Goal: Task Accomplishment & Management: Use online tool/utility

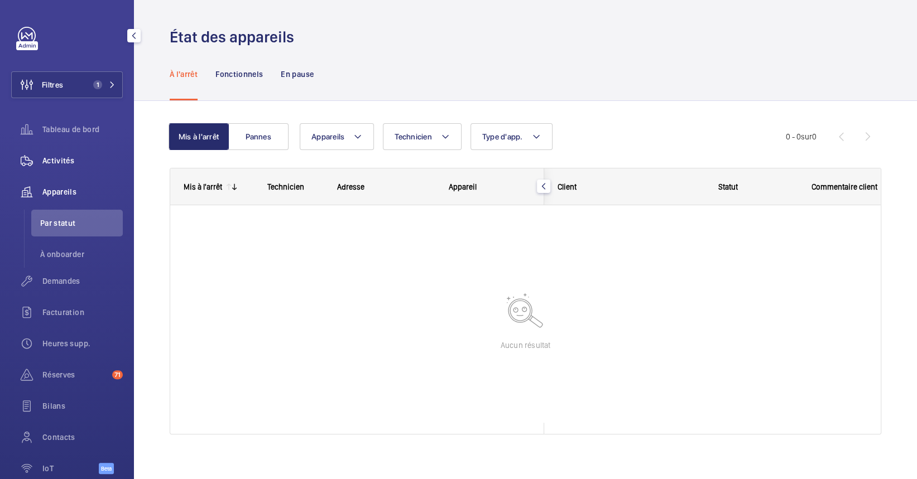
drag, startPoint x: 51, startPoint y: 157, endPoint x: 58, endPoint y: 156, distance: 6.7
click at [51, 157] on span "Activités" at bounding box center [82, 160] width 80 height 11
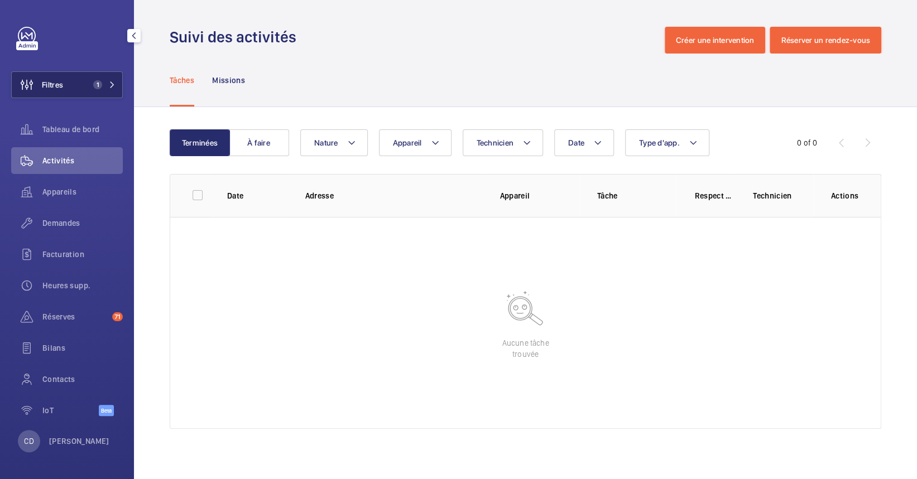
click at [109, 76] on button "Filtres 1" at bounding box center [67, 84] width 112 height 27
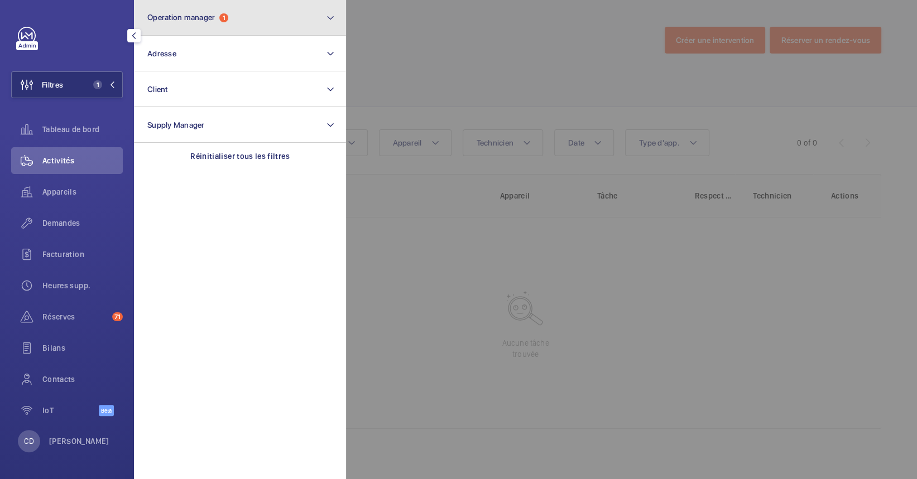
click at [217, 25] on button "Operation manager 1" at bounding box center [240, 18] width 212 height 36
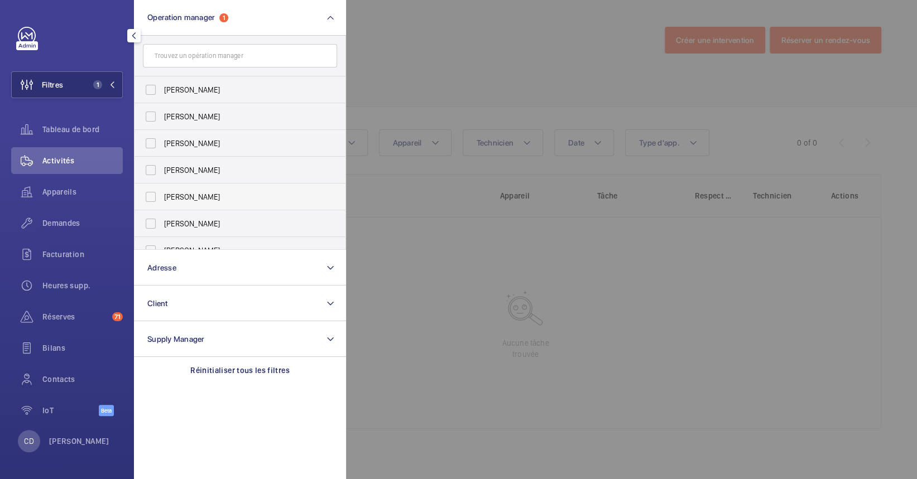
click at [205, 196] on span "[PERSON_NAME]" at bounding box center [240, 196] width 153 height 11
click at [162, 196] on input "[PERSON_NAME]" at bounding box center [151, 197] width 22 height 22
checkbox input "true"
click at [503, 296] on div at bounding box center [804, 239] width 917 height 479
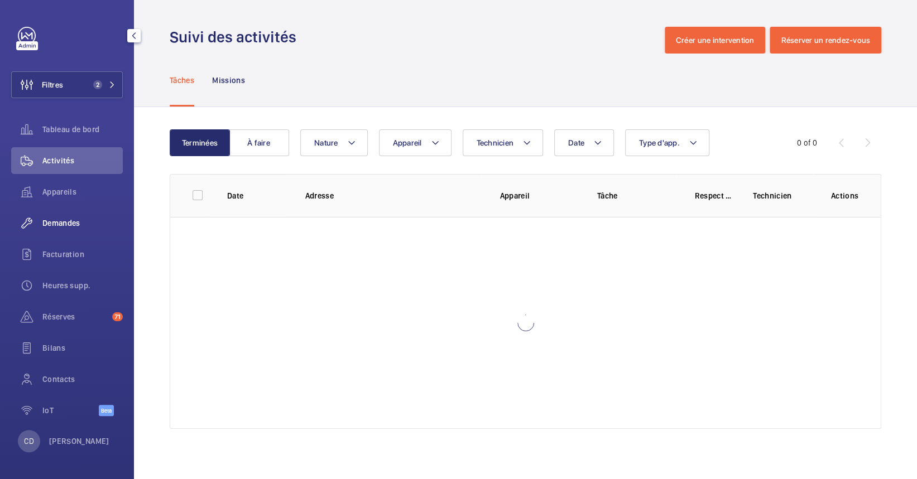
click at [54, 218] on span "Demandes" at bounding box center [82, 223] width 80 height 11
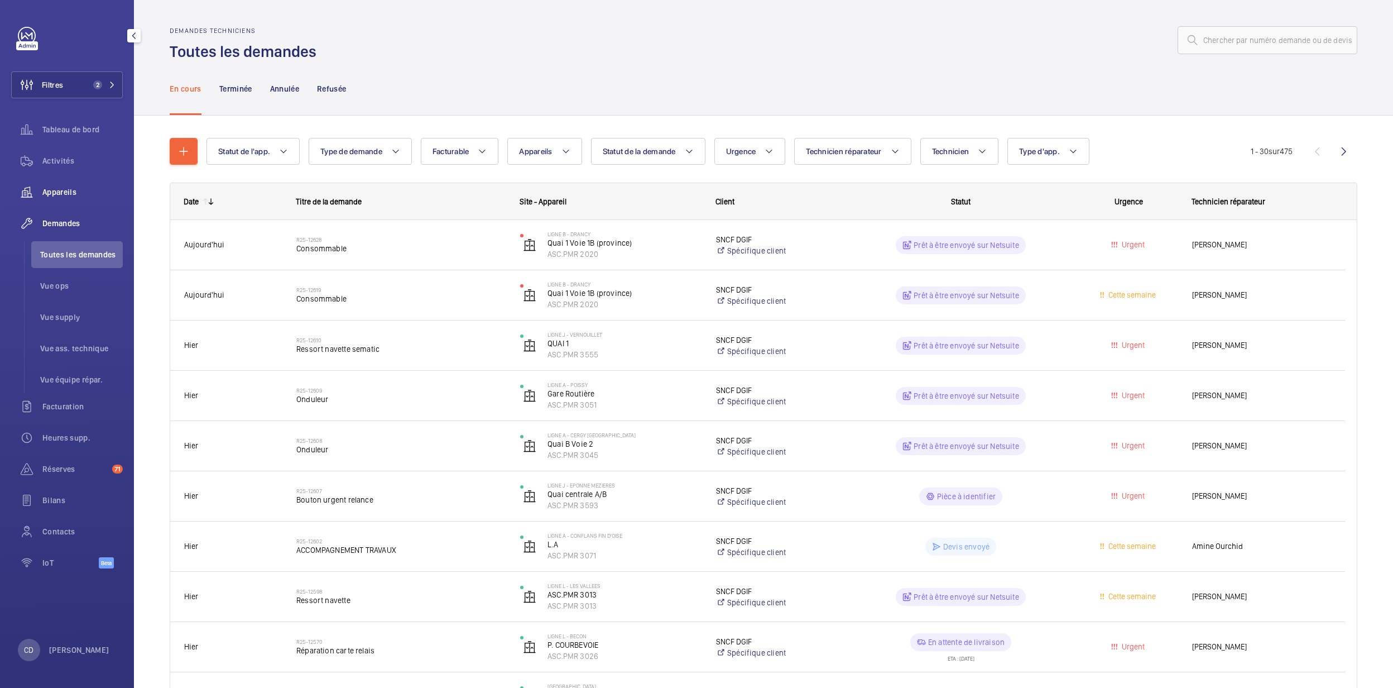
click at [65, 190] on span "Appareils" at bounding box center [82, 191] width 80 height 11
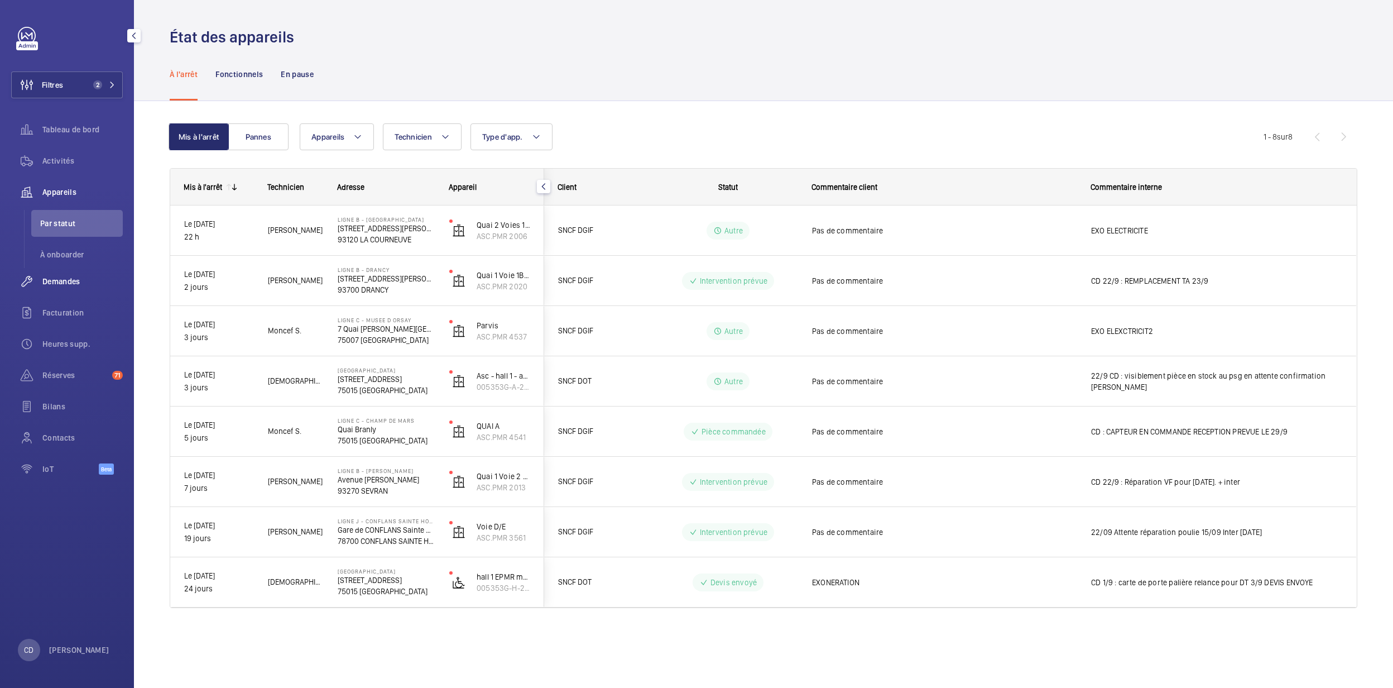
click at [66, 273] on div "Demandes" at bounding box center [67, 281] width 112 height 27
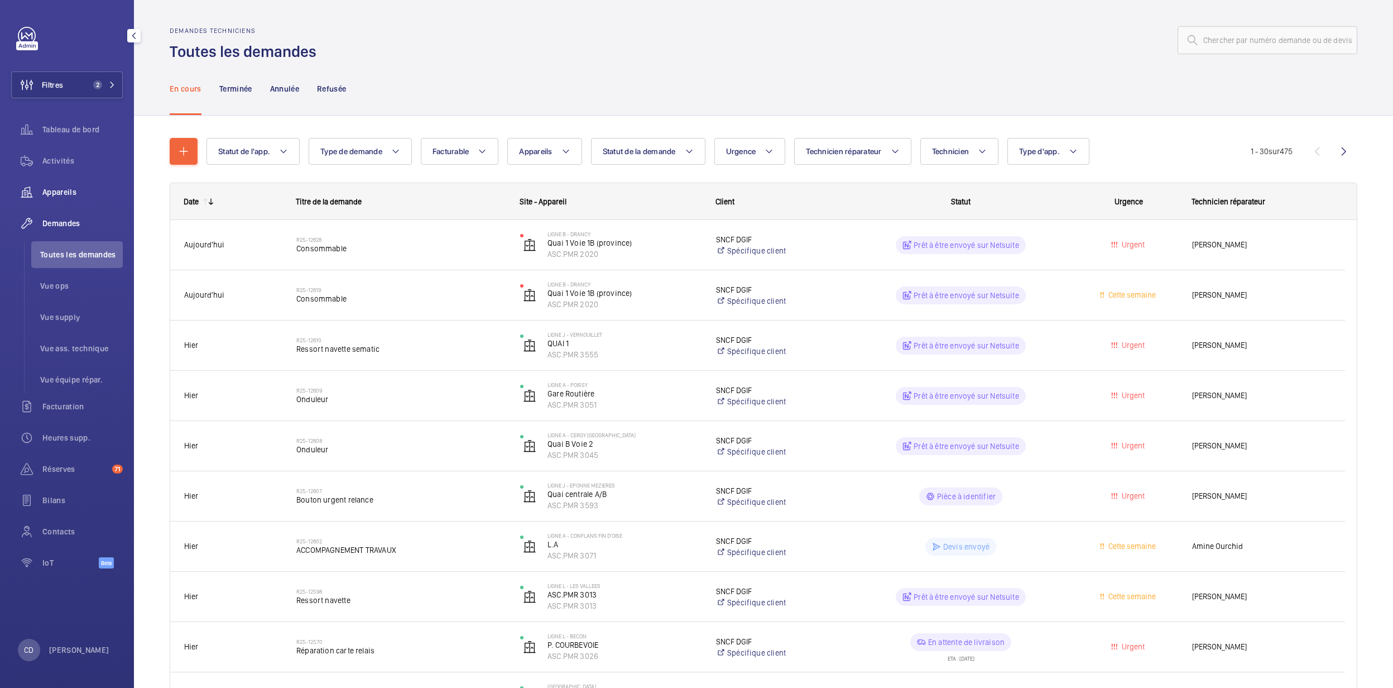
click at [61, 188] on span "Appareils" at bounding box center [82, 191] width 80 height 11
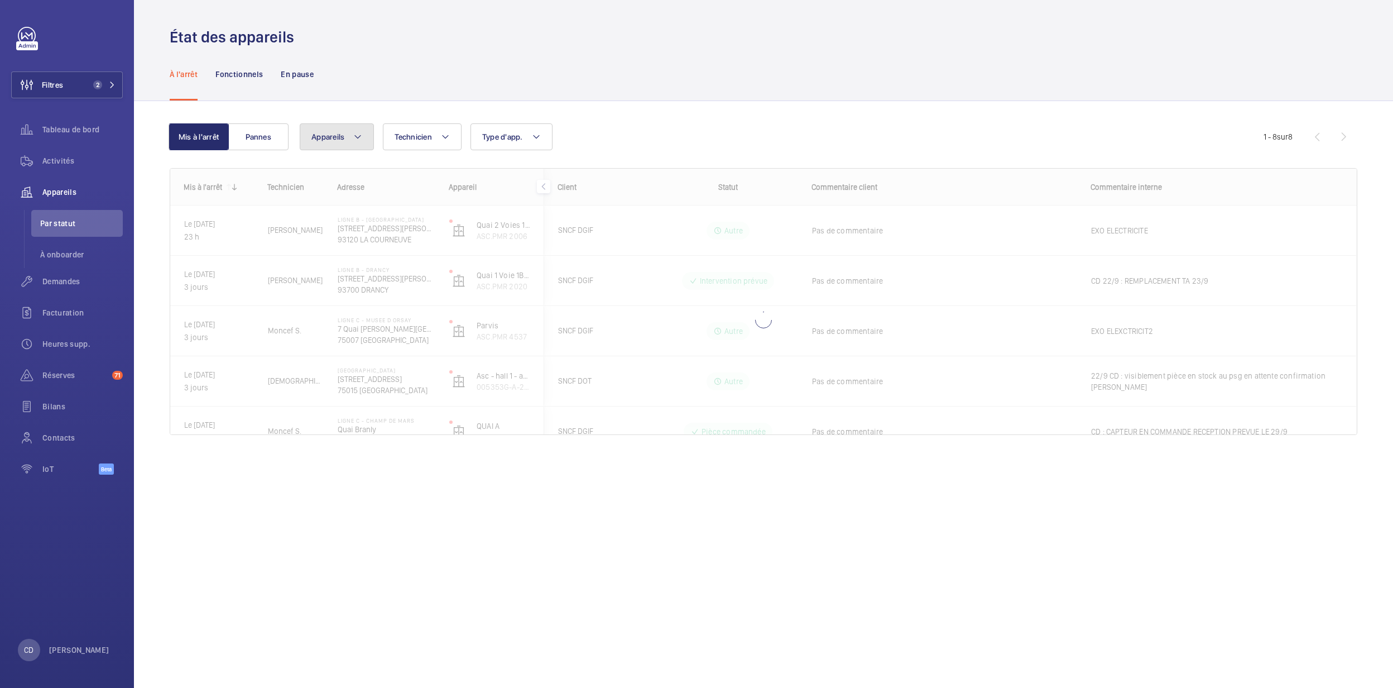
click at [365, 132] on button "Appareils" at bounding box center [337, 136] width 74 height 27
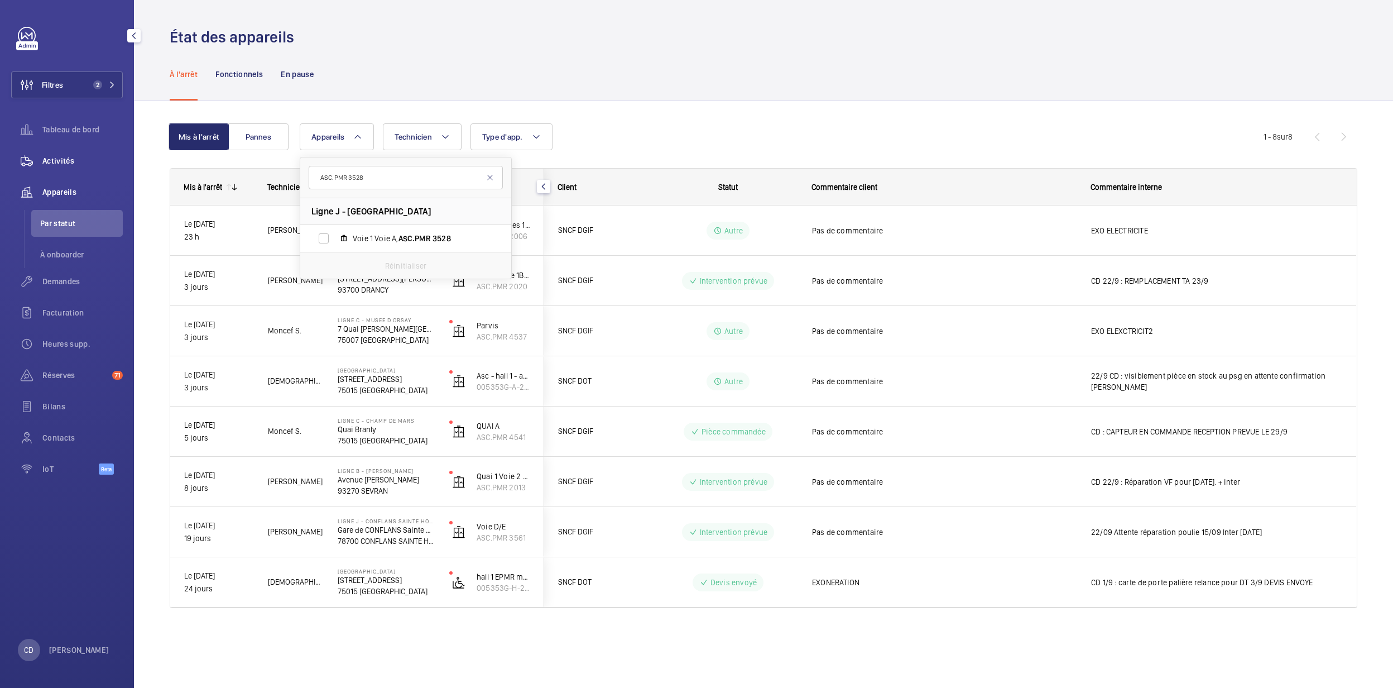
type input "ASC.PMR 3528"
click at [79, 166] on span "Activités" at bounding box center [82, 160] width 80 height 11
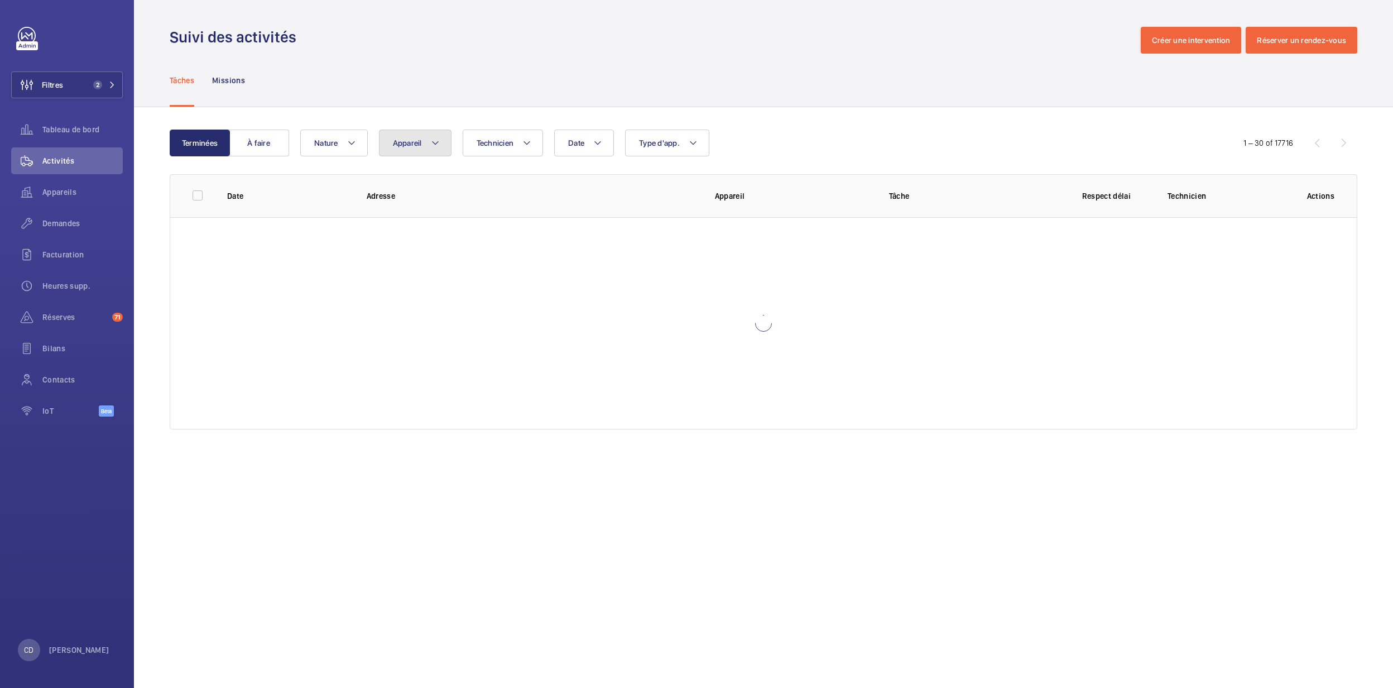
click at [400, 139] on span "Appareil" at bounding box center [407, 142] width 29 height 9
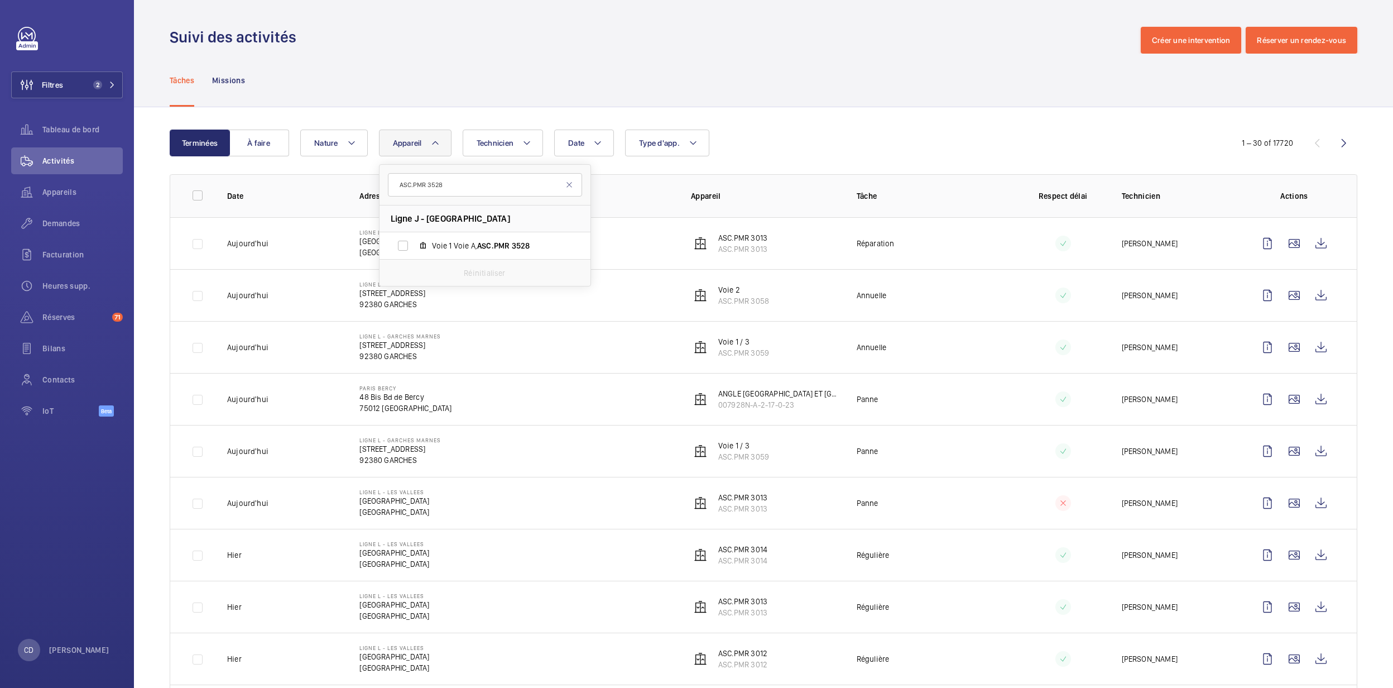
type input "ASC.PMR 3528"
click at [442, 260] on div "Réinitialiser" at bounding box center [484, 272] width 211 height 27
click at [442, 258] on label "Voie 1 Voie A, ASC.PMR 3528" at bounding box center [475, 245] width 193 height 27
click at [414, 257] on input "Voie 1 Voie A, ASC.PMR 3528" at bounding box center [403, 245] width 22 height 22
checkbox input "true"
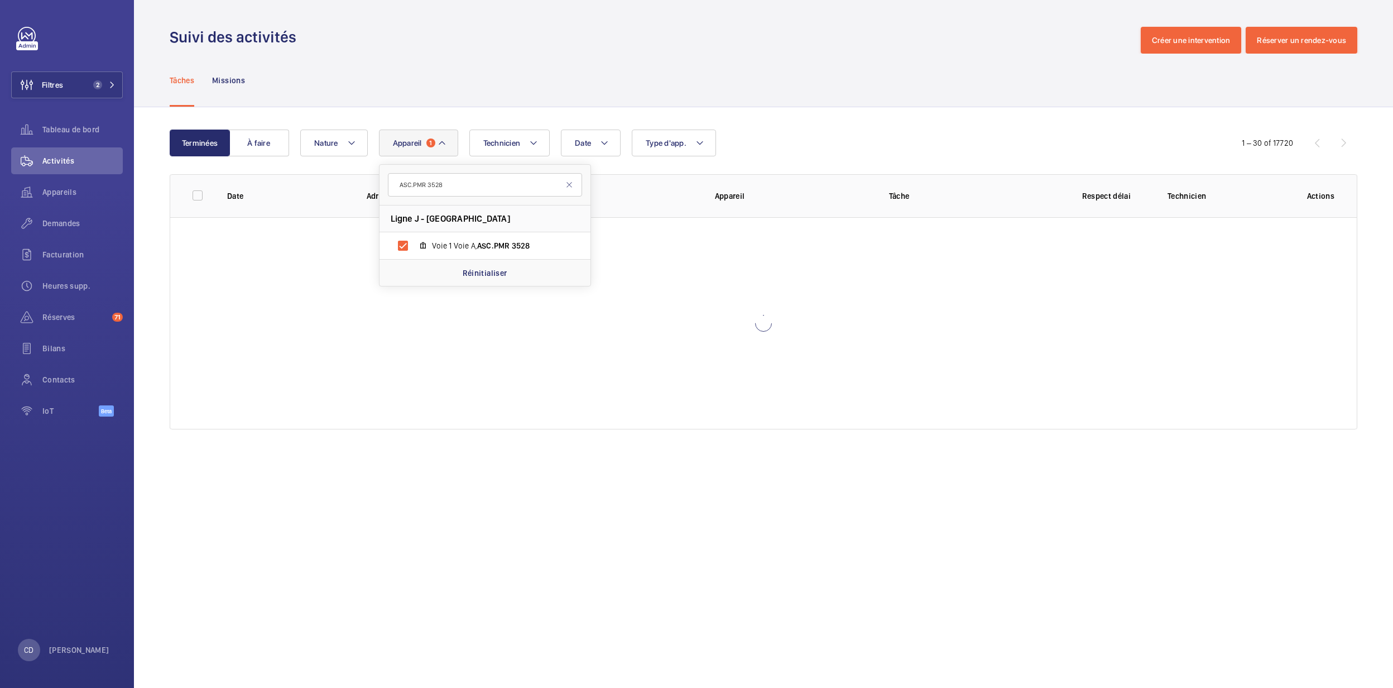
drag, startPoint x: 416, startPoint y: 478, endPoint x: 423, endPoint y: 472, distance: 9.2
click at [423, 472] on wm-front-admin-operations-monitoring "Suivi des activités Créer une intervention Réserver un rendez-vous Tâches Missi…" at bounding box center [763, 344] width 1259 height 688
